Goal: Information Seeking & Learning: Learn about a topic

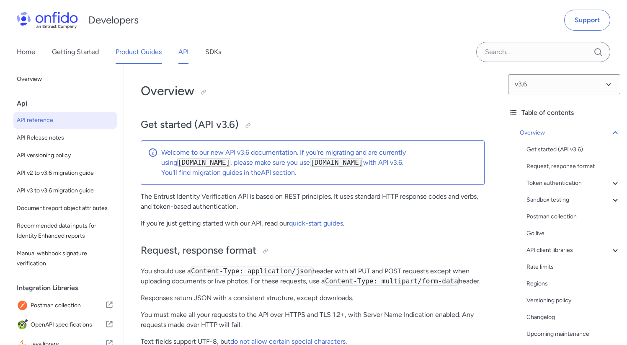
click at [136, 51] on link "Product Guides" at bounding box center [139, 51] width 46 height 23
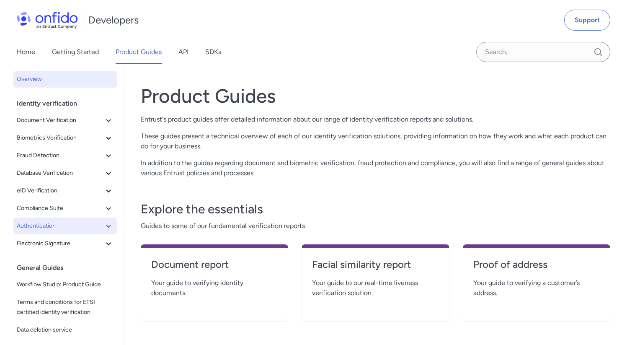
click at [70, 228] on span "Authentication" at bounding box center [60, 226] width 87 height 10
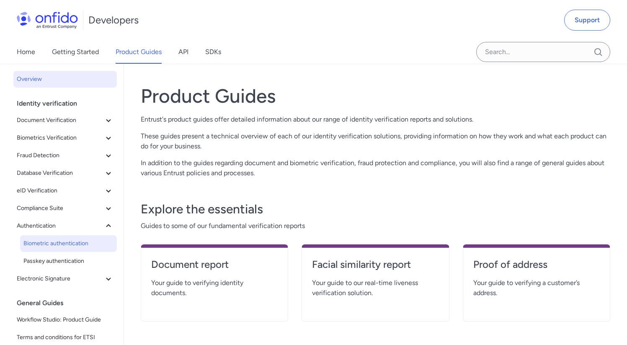
click at [70, 242] on span "Biometric authentication" at bounding box center [68, 243] width 90 height 10
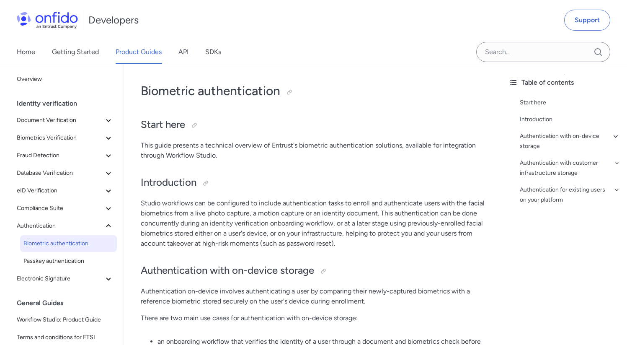
click at [334, 152] on p "This guide presents a technical overview of Entrust's biometric authentication …" at bounding box center [313, 150] width 344 height 20
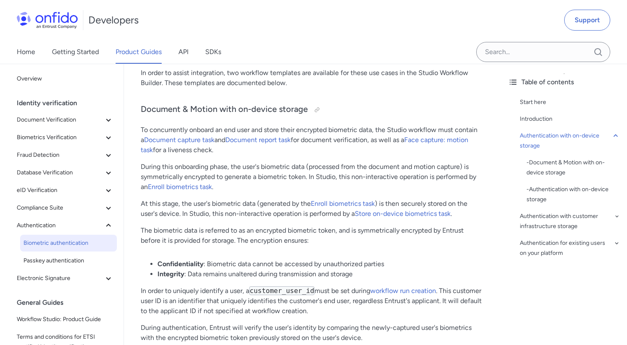
scroll to position [316, 0]
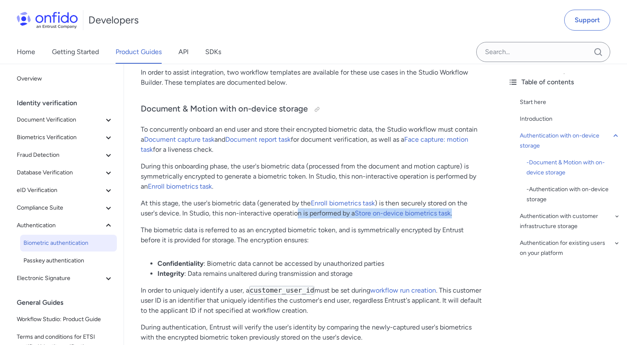
drag, startPoint x: 461, startPoint y: 216, endPoint x: 300, endPoint y: 213, distance: 160.8
click at [299, 213] on p "At this stage, the user's biometric data (generated by the Enroll biometrics ta…" at bounding box center [313, 208] width 344 height 20
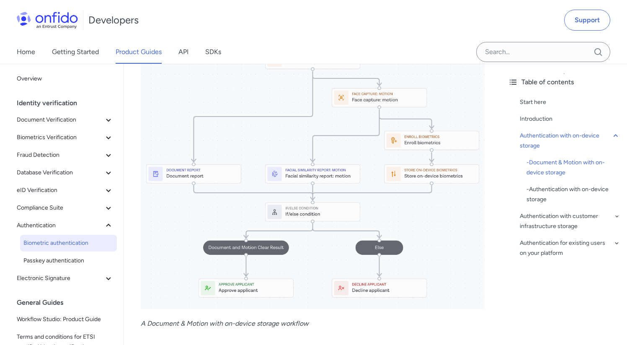
scroll to position [623, 0]
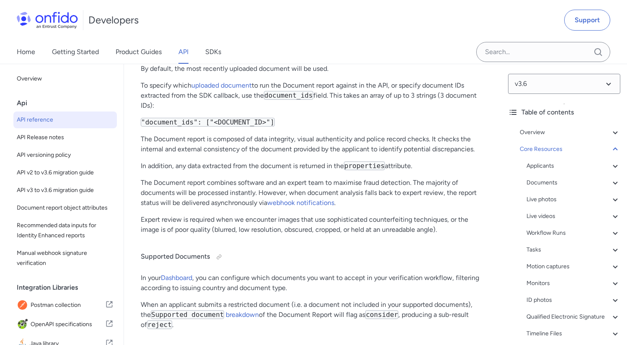
scroll to position [34479, 0]
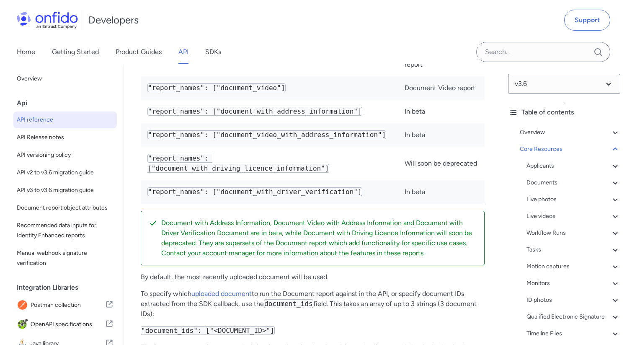
scroll to position [34256, 0]
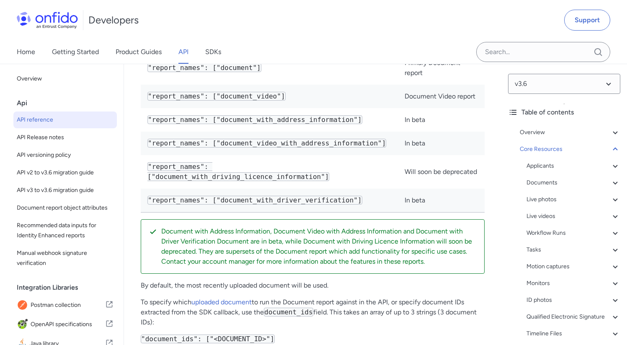
select select "bash"
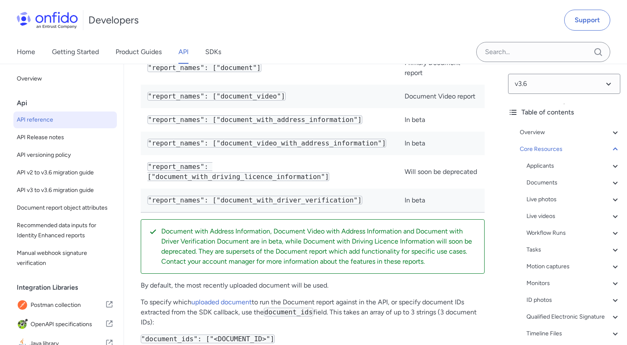
select select "bash"
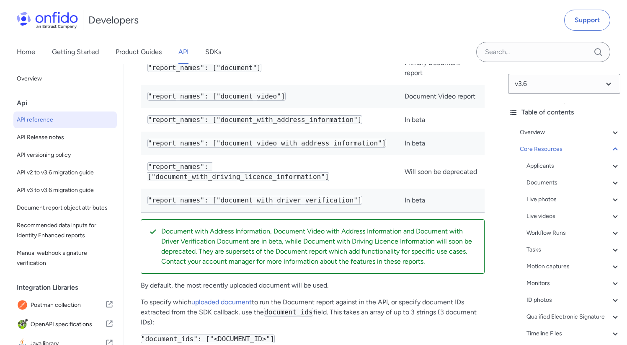
select select "bash"
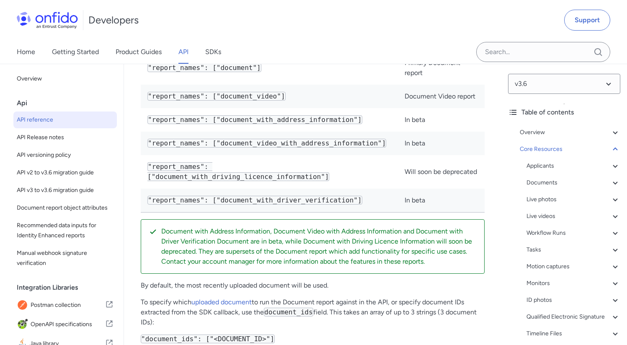
select select "bash"
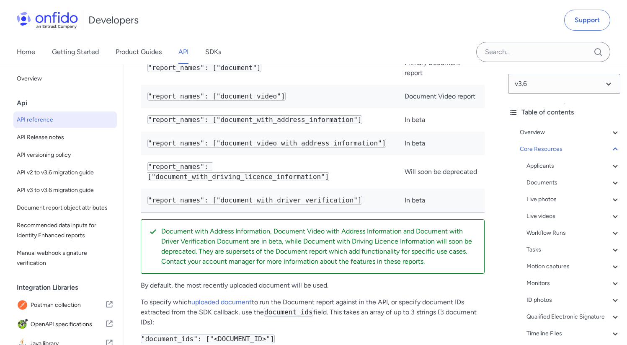
select select "bash"
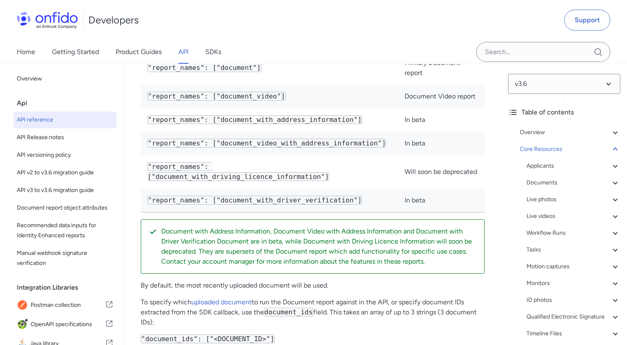
select select "bash"
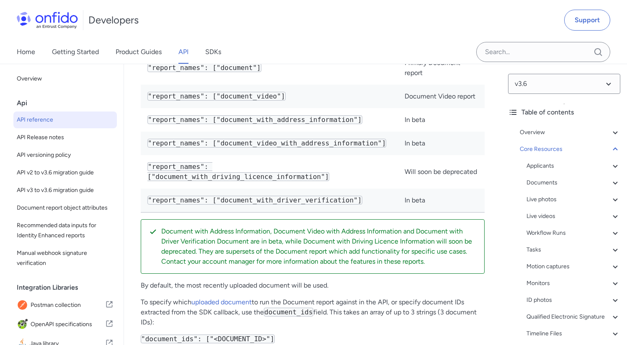
select select "bash"
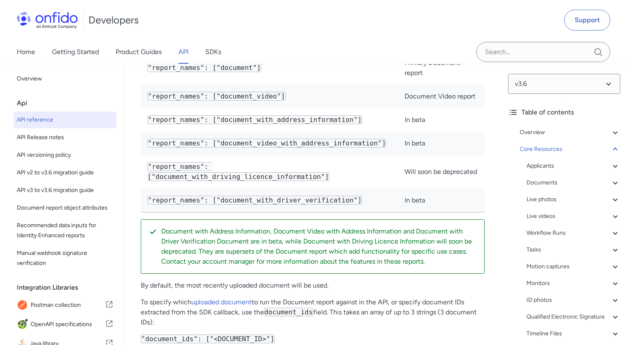
select select "bash"
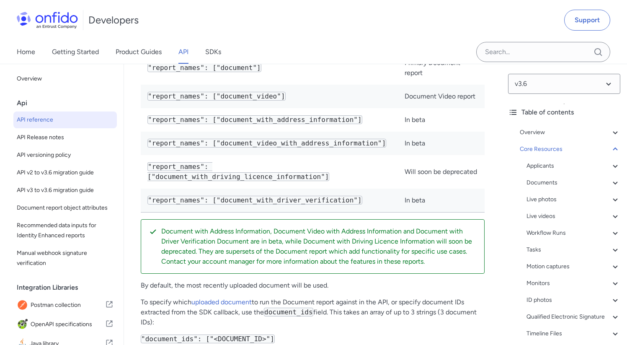
select select "bash"
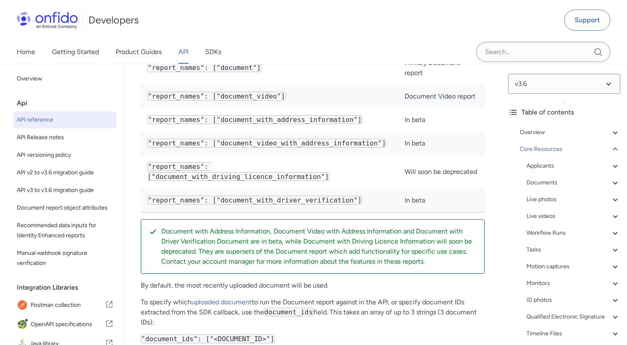
select select "bash"
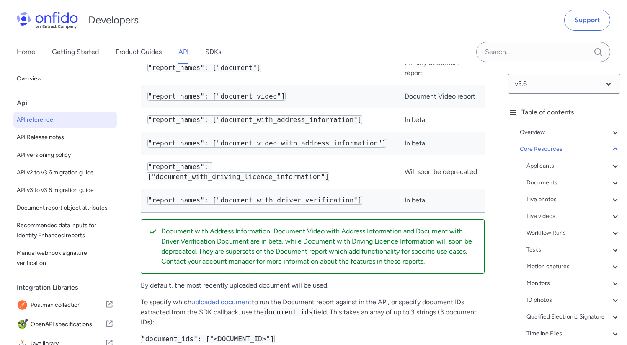
select select "bash"
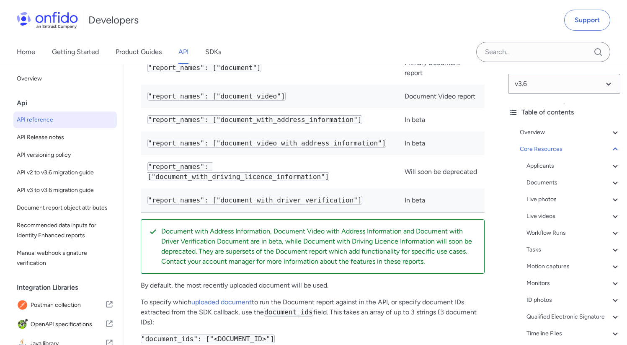
select select "bash"
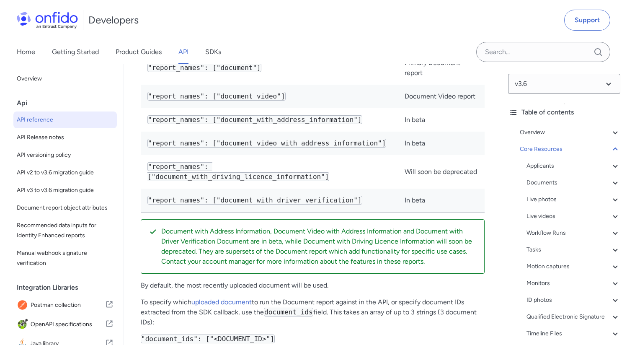
select select "bash"
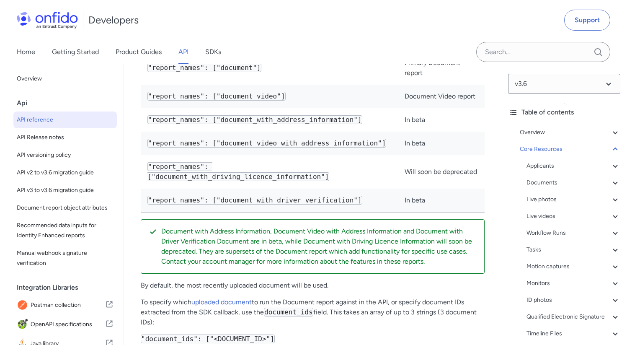
select select "bash"
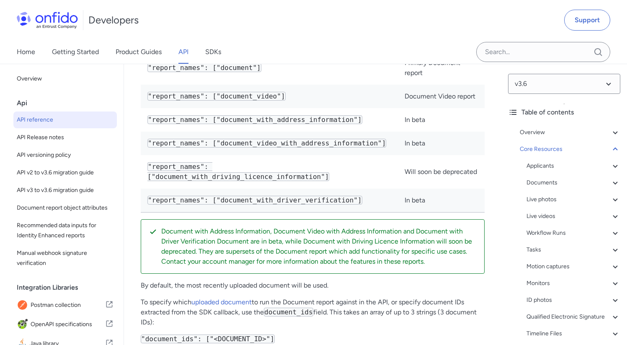
select select "bash"
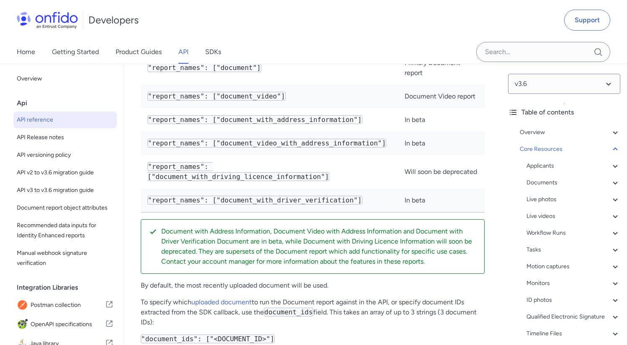
select select "bash"
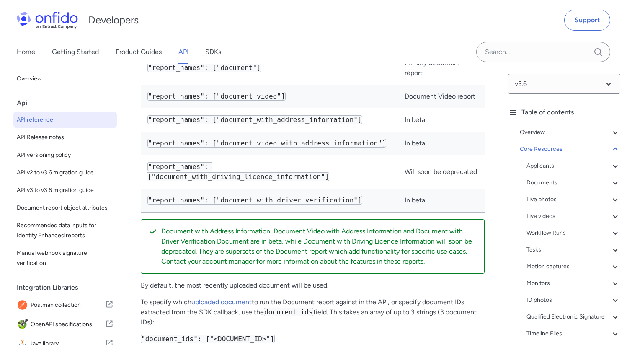
select select "bash"
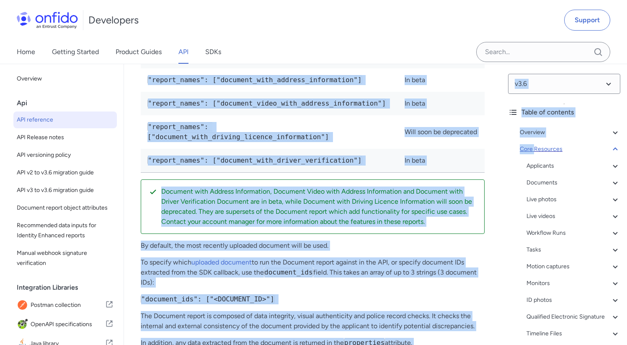
scroll to position [0, 110]
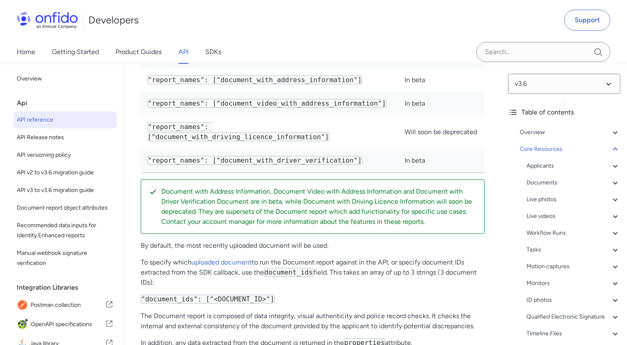
drag, startPoint x: 379, startPoint y: 152, endPoint x: 490, endPoint y: 152, distance: 110.5
copy div "https://api.onfido.com/v3.6/biometric_tokens/ { customer_user_id }"
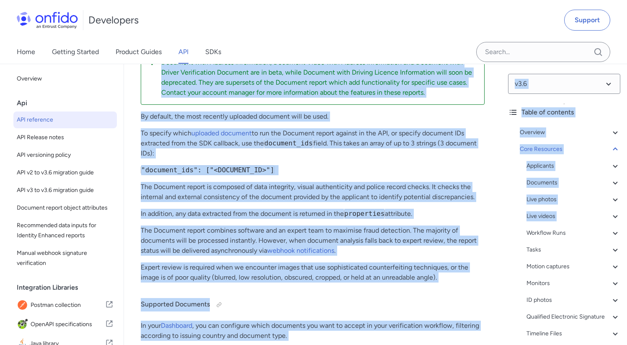
scroll to position [0, 195]
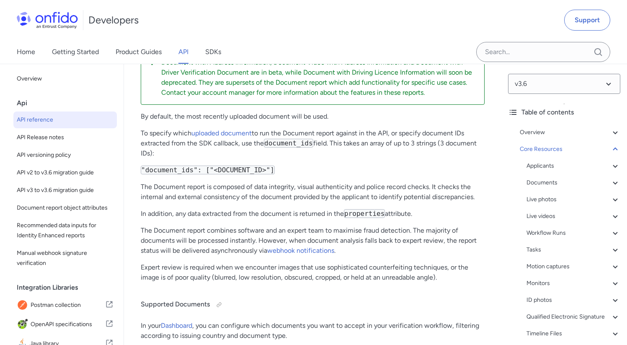
drag, startPoint x: 380, startPoint y: 229, endPoint x: 491, endPoint y: 229, distance: 110.5
copy div "https://api.eu.onfido.com/v3.6/biometric_tokens/ < CUSTOMER_USER_ID > / < BIOME…"
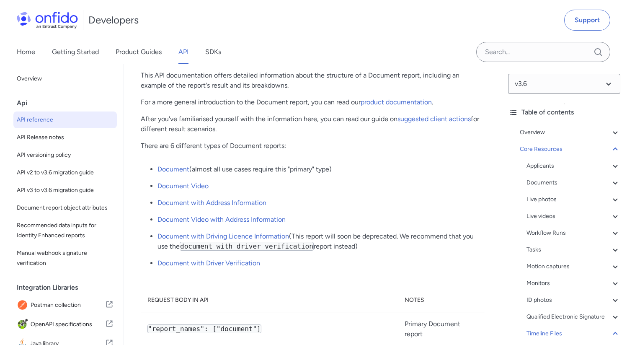
scroll to position [33556, 0]
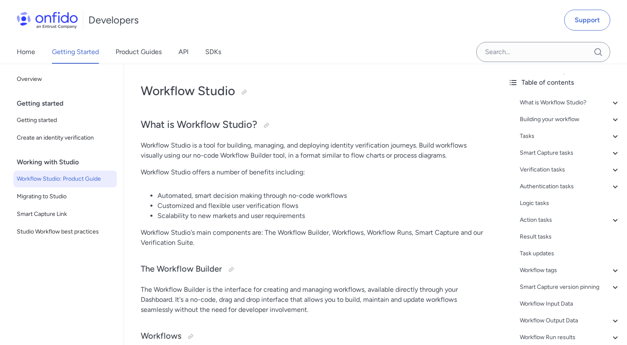
click at [322, 46] on div "Home Getting Started Product Guides API SDKs" at bounding box center [313, 51] width 627 height 23
click at [309, 128] on h2 "What is Workflow Studio?" at bounding box center [313, 125] width 344 height 14
click at [317, 127] on h2 "What is Workflow Studio?" at bounding box center [313, 125] width 344 height 14
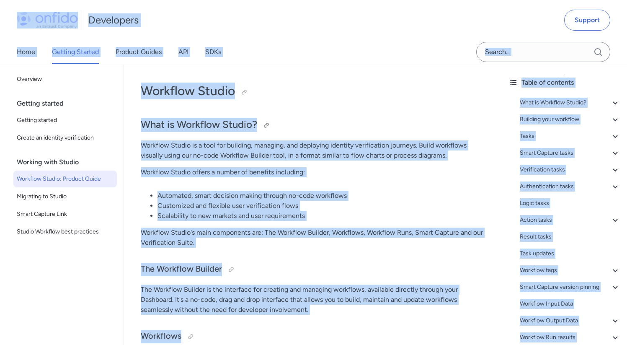
click at [317, 127] on h2 "What is Workflow Studio?" at bounding box center [313, 125] width 344 height 14
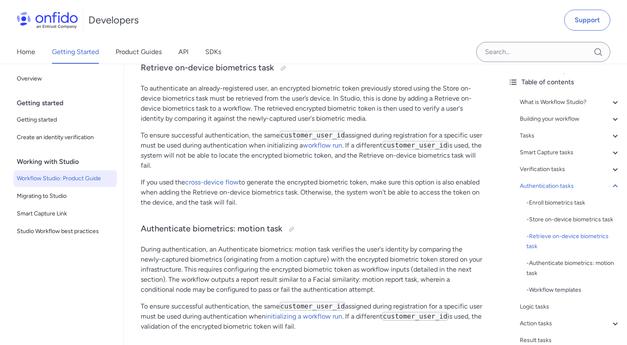
scroll to position [8836, 0]
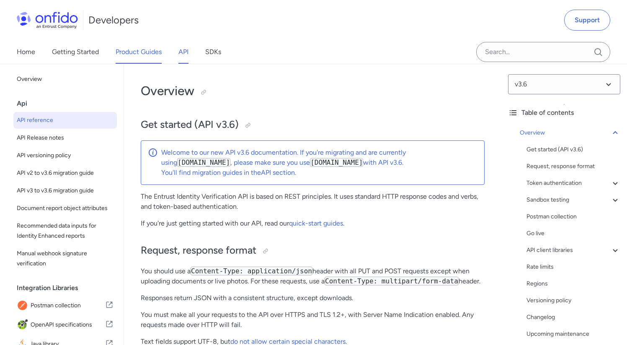
click at [139, 58] on link "Product Guides" at bounding box center [139, 51] width 46 height 23
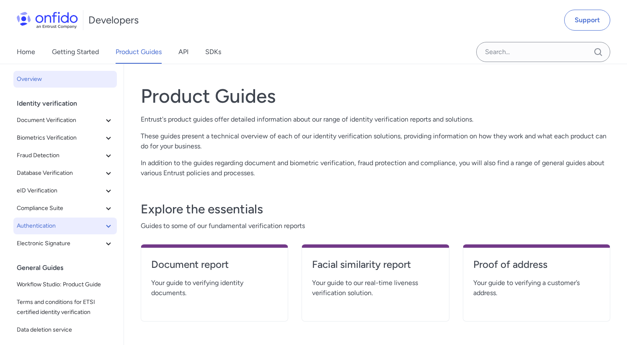
click at [68, 228] on span "Authentication" at bounding box center [60, 226] width 87 height 10
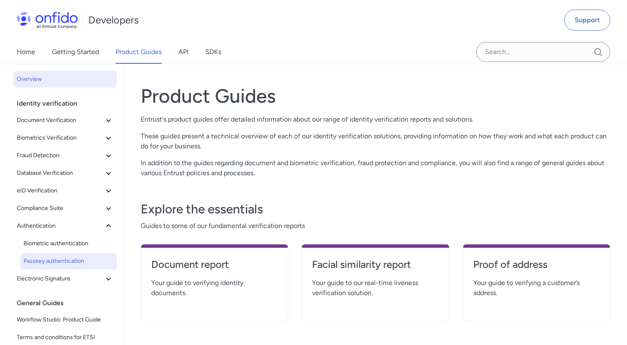
click at [67, 259] on span "Passkey authentication" at bounding box center [68, 261] width 90 height 10
